Goal: Obtain resource: Download file/media

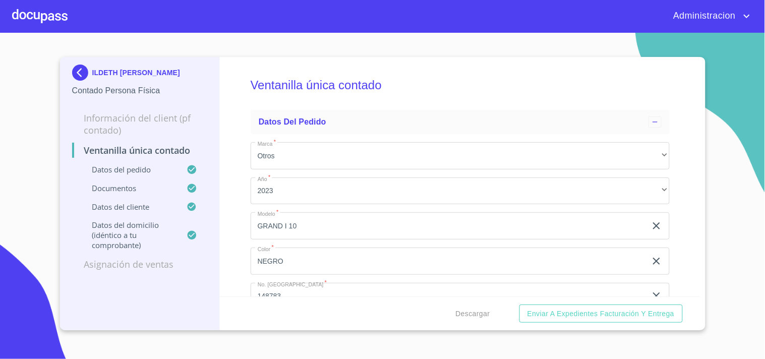
click at [118, 73] on p "ILDETH [PERSON_NAME]" at bounding box center [136, 73] width 88 height 8
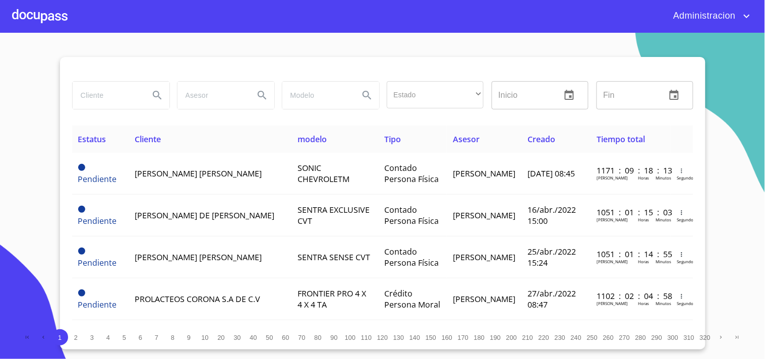
click at [118, 91] on input "search" at bounding box center [107, 95] width 69 height 27
type input "[PERSON_NAME]"
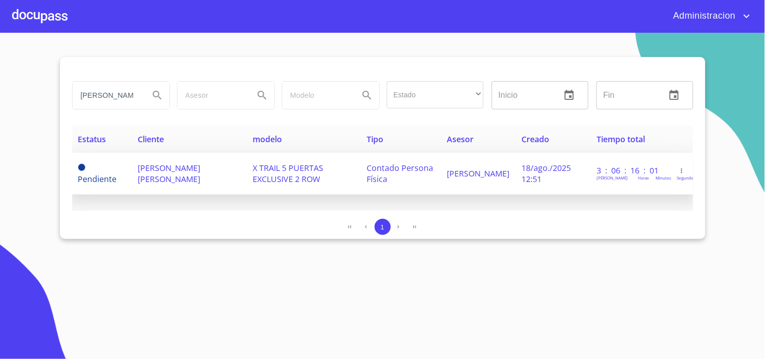
click at [168, 175] on td "[PERSON_NAME] [PERSON_NAME]" at bounding box center [189, 174] width 115 height 42
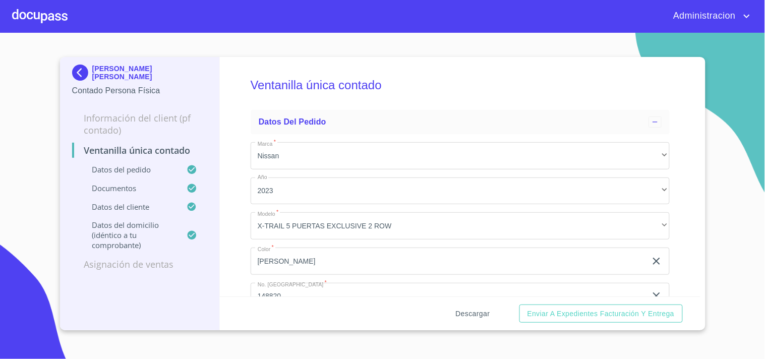
click at [481, 314] on span "Descargar" at bounding box center [473, 314] width 34 height 13
